Goal: Browse casually: Explore the website without a specific task or goal

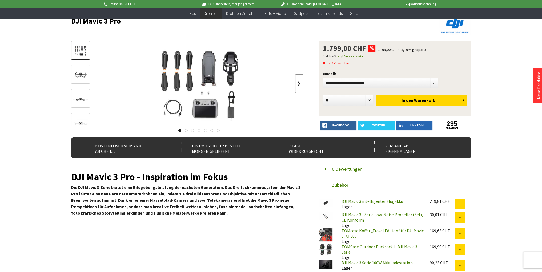
scroll to position [27, 0]
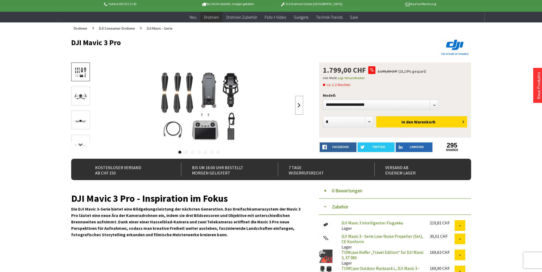
click at [297, 106] on link at bounding box center [299, 105] width 8 height 19
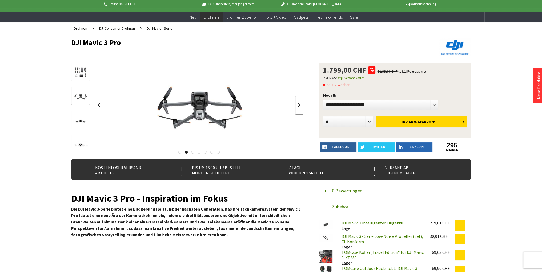
click at [297, 106] on link at bounding box center [299, 105] width 8 height 19
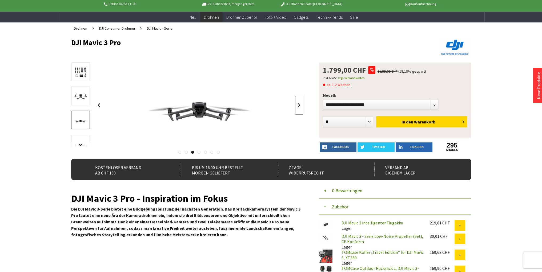
click at [297, 106] on link at bounding box center [299, 105] width 8 height 19
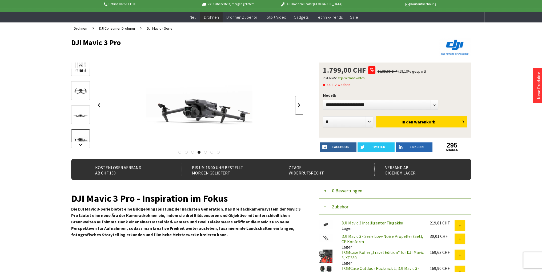
click at [297, 106] on link at bounding box center [299, 105] width 8 height 19
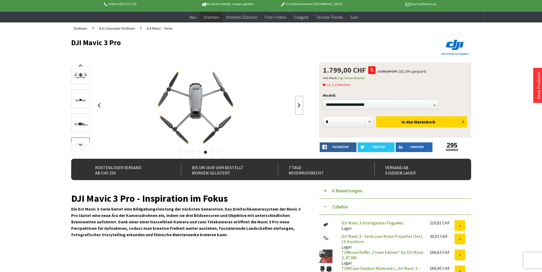
click at [297, 106] on link at bounding box center [299, 105] width 8 height 19
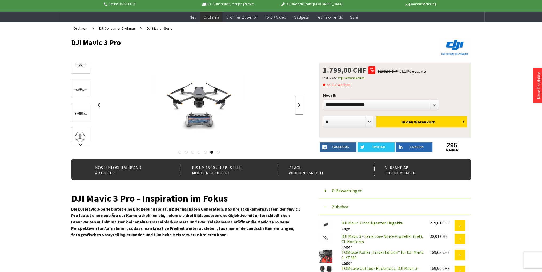
click at [297, 106] on link at bounding box center [299, 105] width 8 height 19
click at [297, 106] on div at bounding box center [199, 104] width 208 height 85
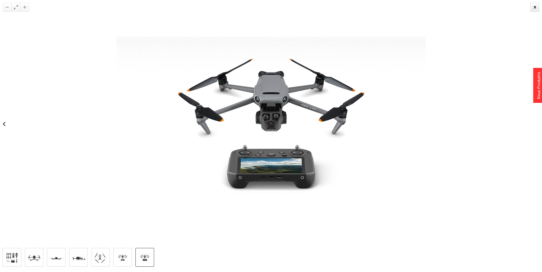
click at [297, 106] on img at bounding box center [272, 124] width 310 height 248
click at [297, 106] on img at bounding box center [273, 124] width 310 height 248
click at [511, 18] on div at bounding box center [273, 124] width 546 height 248
click at [537, 8] on div at bounding box center [539, 7] width 9 height 9
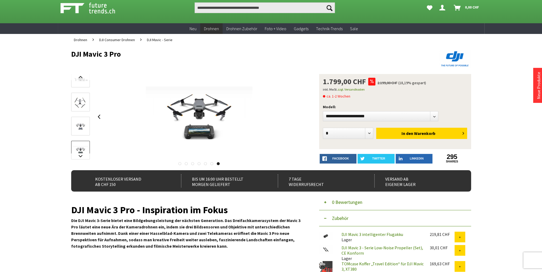
scroll to position [0, 0]
